Goal: Task Accomplishment & Management: Manage account settings

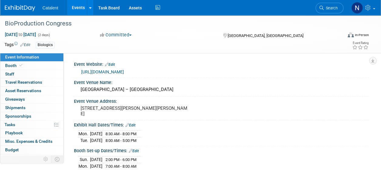
click at [24, 60] on link "Event Information" at bounding box center [31, 57] width 63 height 8
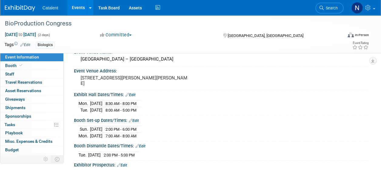
click at [35, 58] on span "Event Information" at bounding box center [22, 57] width 34 height 5
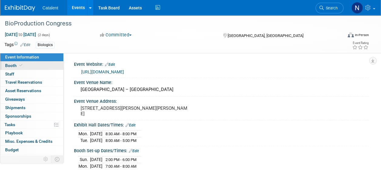
click at [25, 67] on link "Booth" at bounding box center [31, 65] width 63 height 8
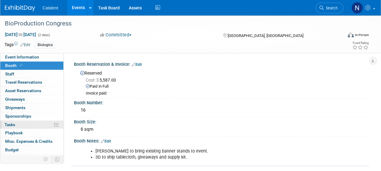
scroll to position [23, 0]
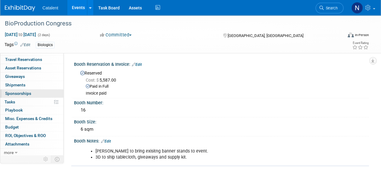
click at [31, 92] on link "0 Sponsorships 0" at bounding box center [31, 93] width 63 height 8
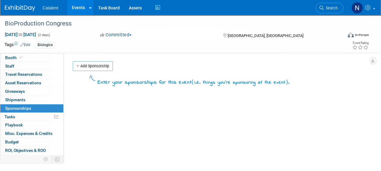
scroll to position [0, 0]
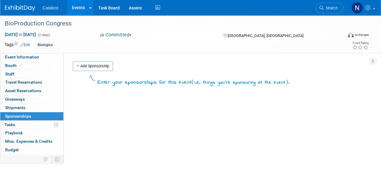
click at [81, 6] on link "Events" at bounding box center [78, 7] width 22 height 15
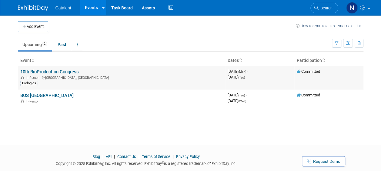
click at [34, 71] on link "10th BioProduction Congress" at bounding box center [49, 71] width 58 height 5
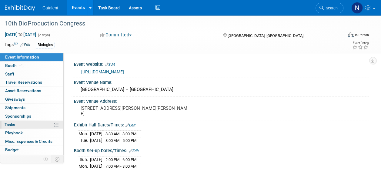
scroll to position [23, 0]
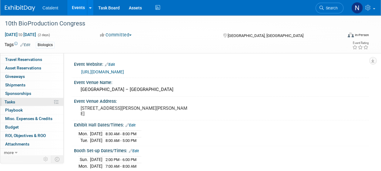
click at [27, 101] on link "0% Tasks 0%" at bounding box center [31, 102] width 63 height 8
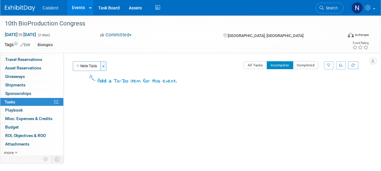
click at [104, 67] on button "Toggle Dropdown" at bounding box center [103, 66] width 6 height 10
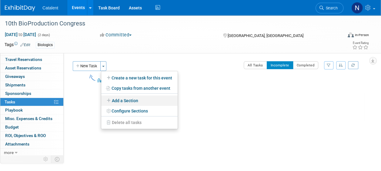
click at [118, 102] on link "Add a Section" at bounding box center [139, 100] width 76 height 10
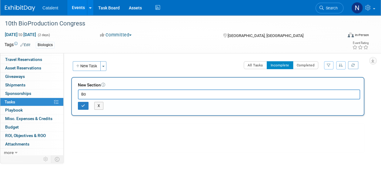
type input "B"
click at [98, 107] on button "X" at bounding box center [98, 106] width 9 height 8
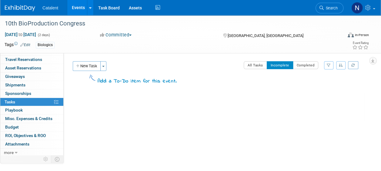
click at [92, 63] on button "New Task" at bounding box center [87, 66] width 28 height 10
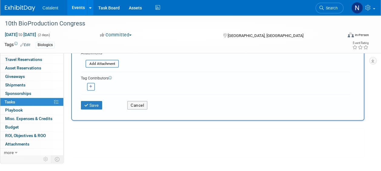
scroll to position [77, 0]
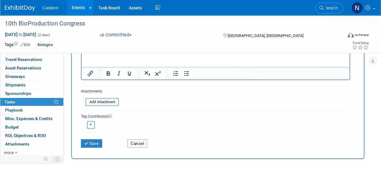
click at [93, 124] on button "button" at bounding box center [91, 125] width 8 height 8
select select
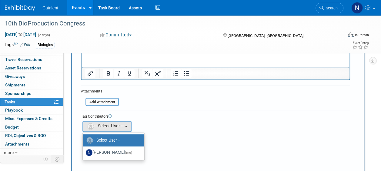
click at [169, 114] on div "Tag Contributors" at bounding box center [215, 116] width 269 height 6
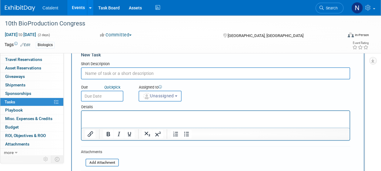
scroll to position [0, 0]
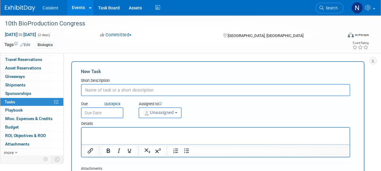
click at [112, 89] on input "text" at bounding box center [215, 90] width 269 height 12
click at [180, 111] on button "Unassigned" at bounding box center [159, 112] width 43 height 11
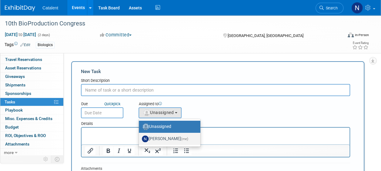
click at [167, 140] on label "[PERSON_NAME] (me)" at bounding box center [168, 139] width 52 height 10
click at [140, 140] on input "[PERSON_NAME] (me)" at bounding box center [138, 138] width 4 height 4
select select "02d4bfa8-3b27-41d6-9684-f5788393f352"
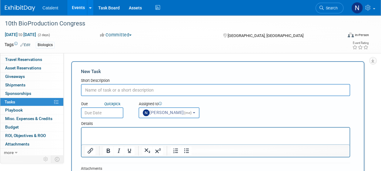
click at [143, 91] on input "text" at bounding box center [215, 90] width 269 height 12
type input "t"
type input "Follow-up with attending team"
click at [93, 110] on input "text" at bounding box center [102, 112] width 42 height 11
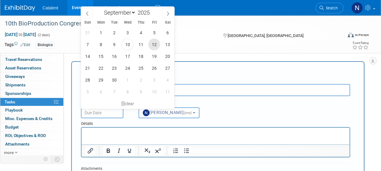
click at [154, 42] on span "12" at bounding box center [154, 44] width 12 height 12
type input "[DATE]"
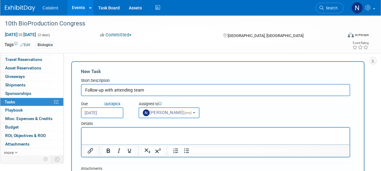
click at [126, 134] on p "Rich Text Area. Press ALT-0 for help." at bounding box center [215, 133] width 261 height 6
click at [163, 90] on input "Follow-up with attending team" at bounding box center [215, 90] width 269 height 12
type input "Follow-up with attending team o"
